Goal: Check status: Check status

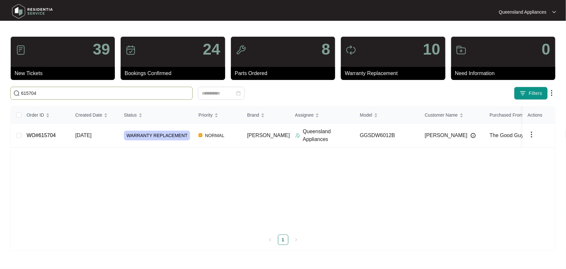
click at [1, 88] on main "39 New Tickets 24 Bookings Confirmed 8 Parts Ordered 10 Warranty Replacement 0 …" at bounding box center [283, 134] width 566 height 269
type input "629261"
click at [184, 139] on div "BOOKING CONFIRMED" at bounding box center [158, 135] width 69 height 10
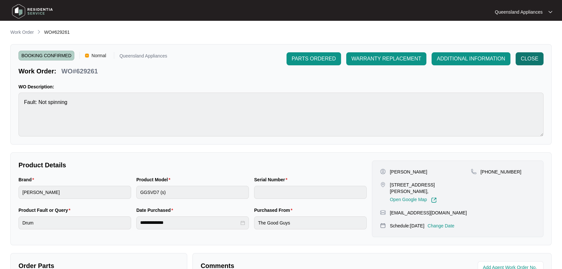
click at [529, 58] on span "CLOSE" at bounding box center [530, 59] width 18 height 8
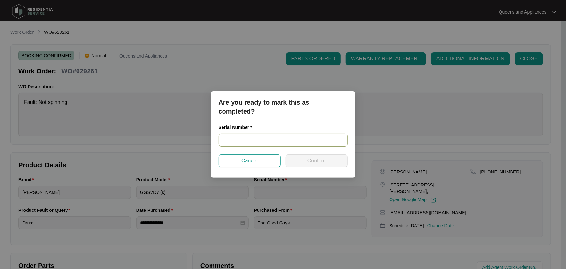
click at [243, 139] on input "text" at bounding box center [283, 139] width 129 height 13
paste input "541V0377301A4085L00374"
type input "541V0377301A4085L00374"
drag, startPoint x: 312, startPoint y: 163, endPoint x: 311, endPoint y: 172, distance: 8.9
click at [314, 163] on span "Confirm" at bounding box center [317, 161] width 18 height 8
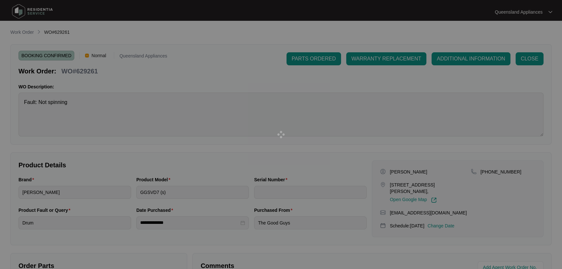
type input "541V0377301A4085L00374"
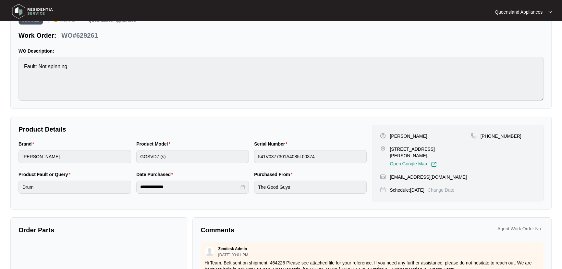
scroll to position [92, 0]
